Goal: Task Accomplishment & Management: Use online tool/utility

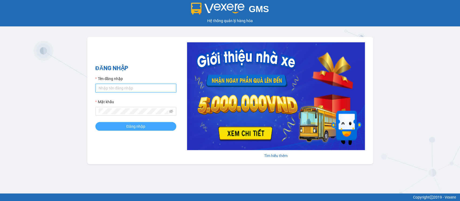
type input "hatv_bvlc.saoviet"
click at [127, 126] on span "Đăng nhập" at bounding box center [135, 126] width 19 height 6
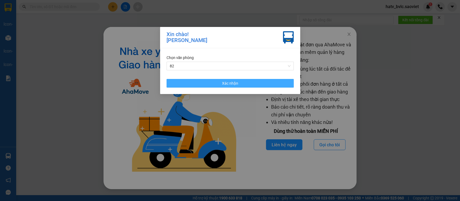
click at [251, 85] on button "Xác nhận" at bounding box center [230, 83] width 127 height 9
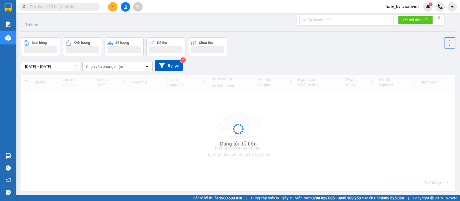
click at [63, 8] on input "text" at bounding box center [62, 7] width 64 height 6
paste input "CÔNG TY TNHH DELINGOO VIỆT NAM"
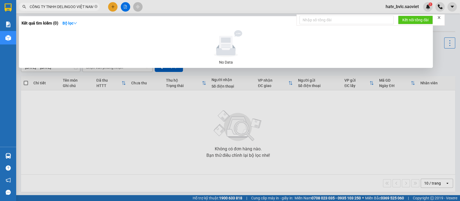
scroll to position [0, 0]
type input "CÔNG TY TNHH DELINGOO VIỆT NAM"
click at [96, 6] on icon "close-circle" at bounding box center [95, 6] width 3 height 3
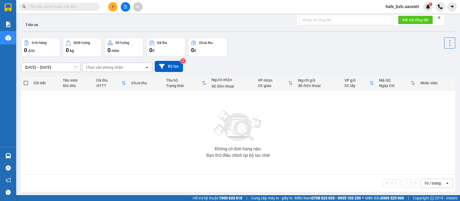
paste input "0987817733"
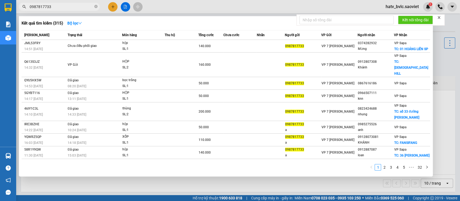
type input "0987817733"
